Goal: Information Seeking & Learning: Learn about a topic

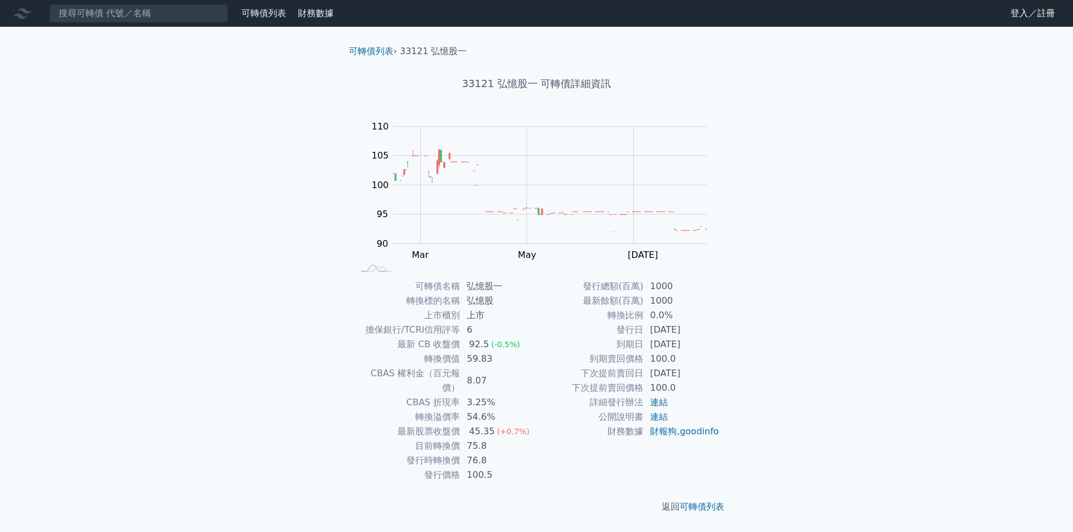
click at [267, 13] on link "可轉債列表" at bounding box center [263, 13] width 45 height 11
click at [269, 15] on link "可轉債列表" at bounding box center [263, 13] width 45 height 11
click at [106, 17] on input at bounding box center [138, 13] width 179 height 19
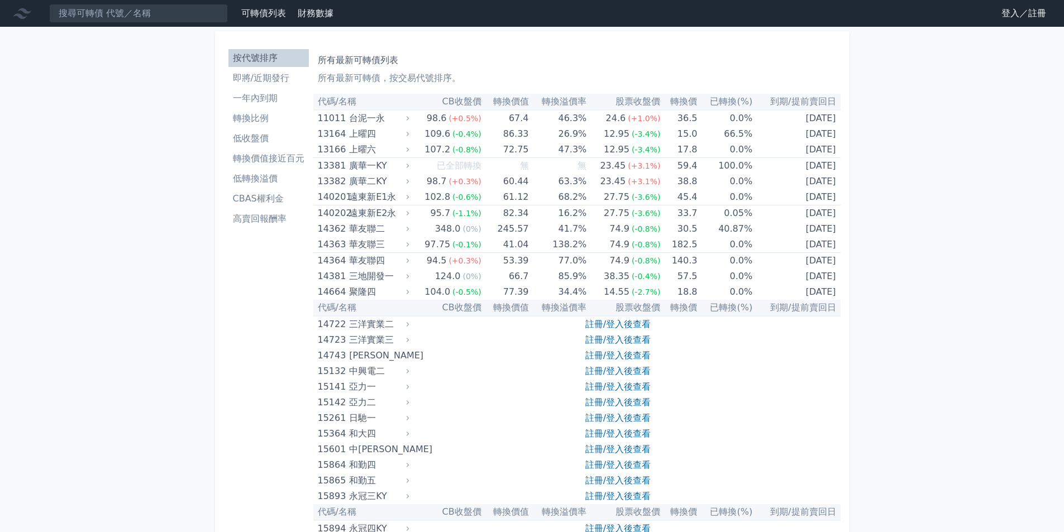
click at [813, 104] on th "到期/提前賣回日" at bounding box center [797, 102] width 88 height 16
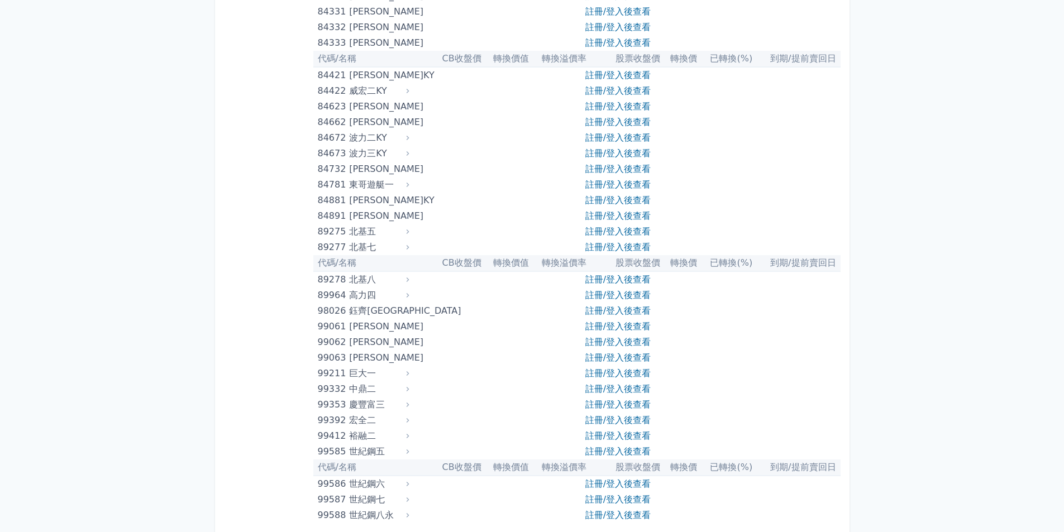
scroll to position [6393, 0]
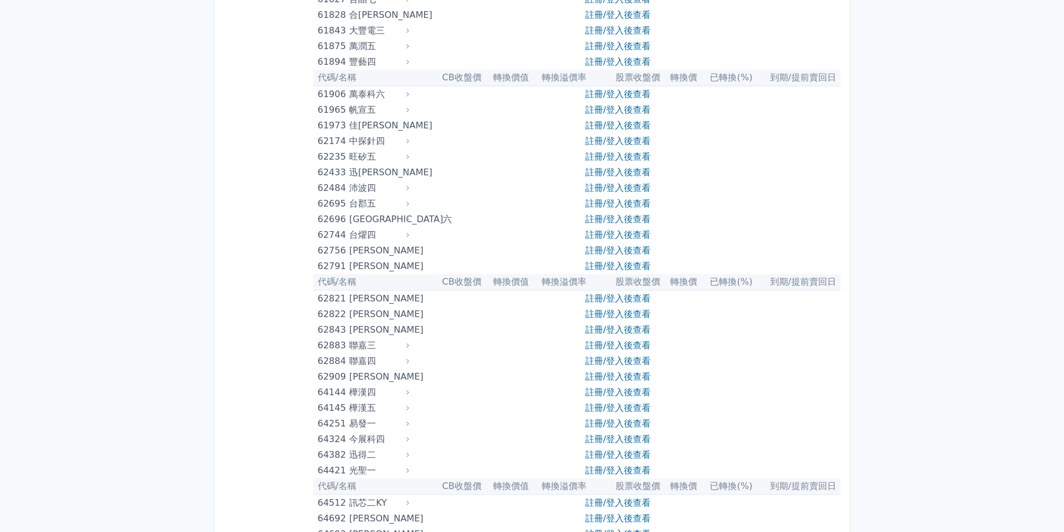
scroll to position [4493, 0]
